Goal: Find contact information

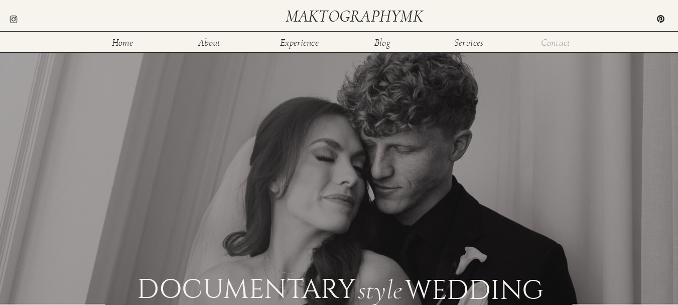
click at [560, 43] on nav "Contact" at bounding box center [556, 42] width 33 height 9
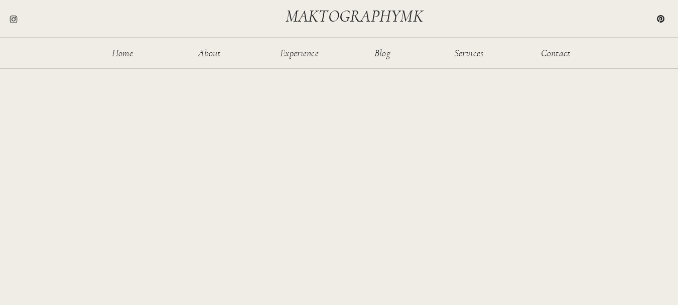
scroll to position [467, 0]
click at [359, 14] on h2 "maktographymk" at bounding box center [357, 16] width 142 height 17
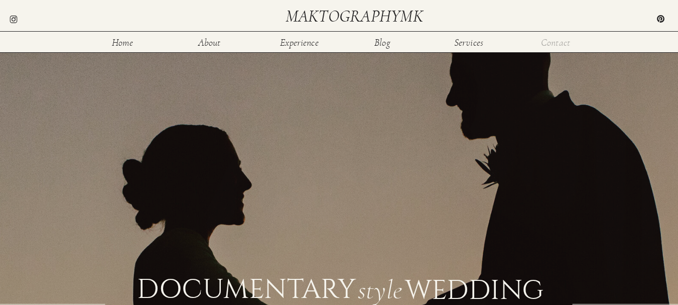
click at [561, 44] on nav "Contact" at bounding box center [556, 42] width 33 height 9
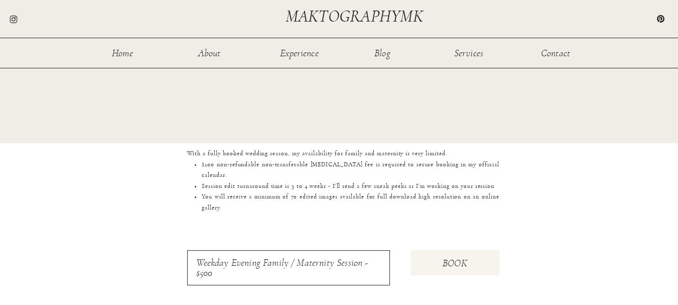
scroll to position [1019, 0]
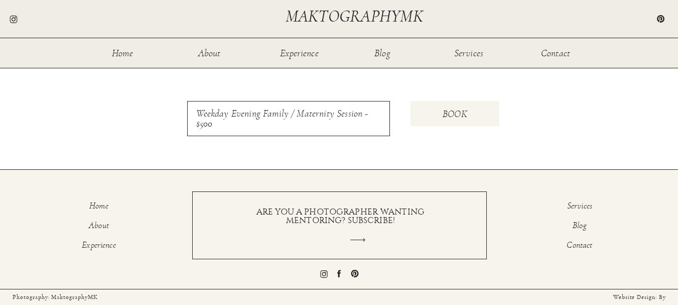
click at [337, 274] on icon at bounding box center [339, 274] width 10 height 10
